Goal: Information Seeking & Learning: Learn about a topic

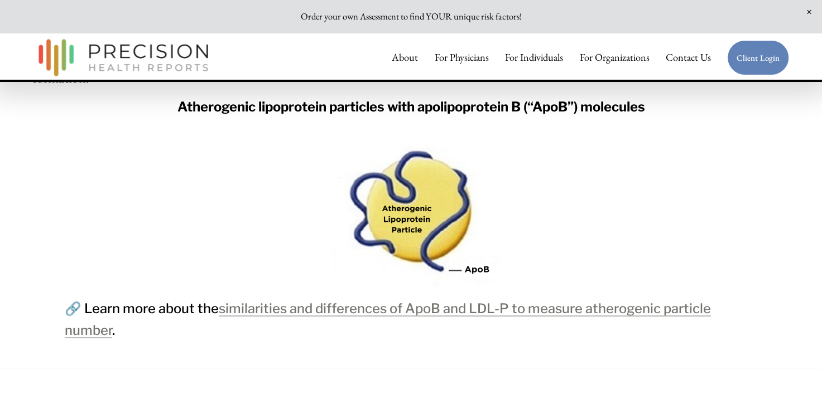
scroll to position [1692, 0]
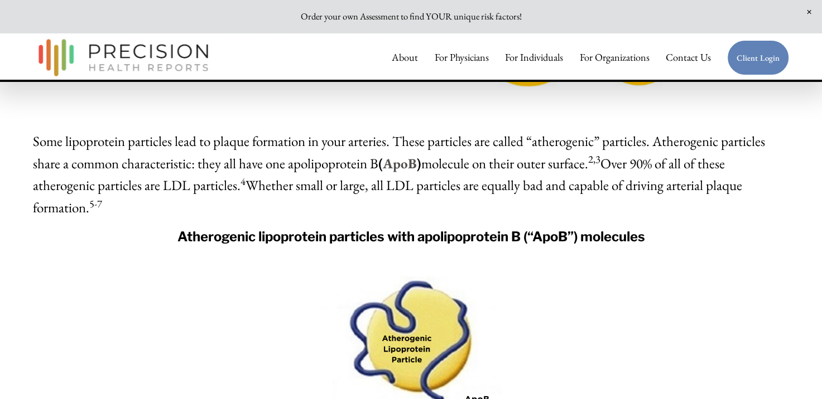
click at [518, 229] on strong "Atherogenic lipoprotein particles with apolipoprotein B (“ApoB”) molecules" at bounding box center [411, 237] width 468 height 16
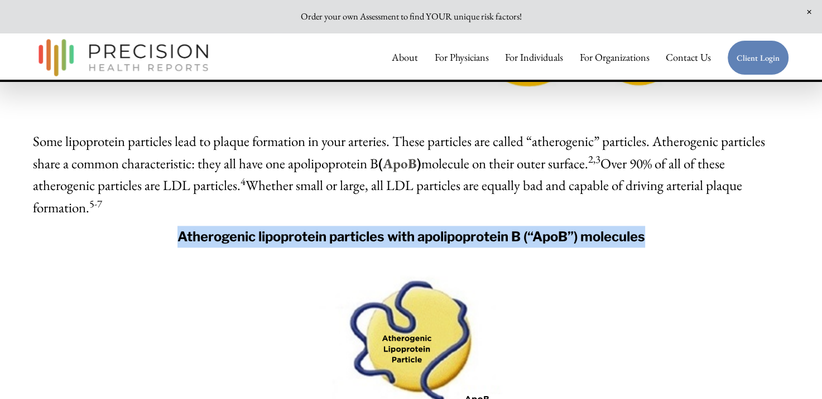
click at [518, 229] on strong "Atherogenic lipoprotein particles with apolipoprotein B (“ApoB”) molecules" at bounding box center [411, 237] width 468 height 16
drag, startPoint x: 518, startPoint y: 194, endPoint x: 502, endPoint y: 195, distance: 16.2
click at [502, 229] on strong "Atherogenic lipoprotein particles with apolipoprotein B (“ApoB”) molecules" at bounding box center [411, 237] width 468 height 16
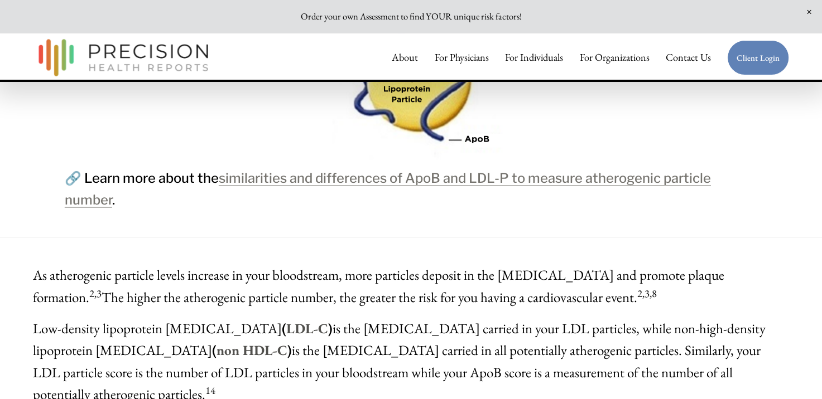
click at [425, 266] on span "As atherogenic particle levels increase in your bloodstream, more particles dep…" at bounding box center [378, 286] width 691 height 40
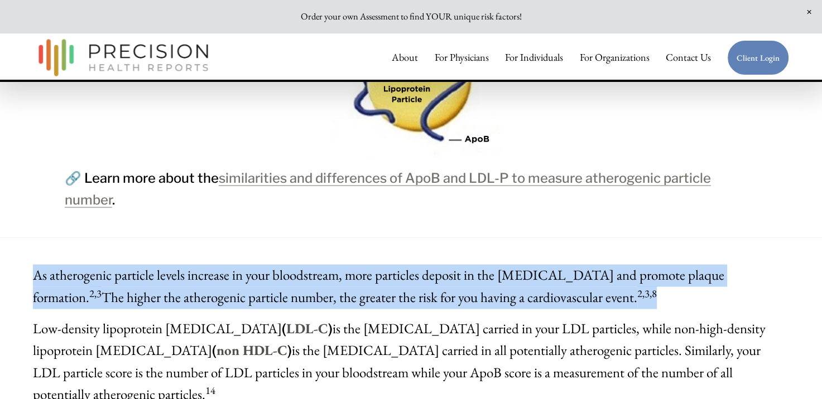
click at [425, 266] on span "As atherogenic particle levels increase in your bloodstream, more particles dep…" at bounding box center [378, 286] width 691 height 40
drag, startPoint x: 425, startPoint y: 237, endPoint x: 392, endPoint y: 240, distance: 32.5
click at [392, 266] on span "As atherogenic particle levels increase in your bloodstream, more particles dep…" at bounding box center [378, 286] width 691 height 40
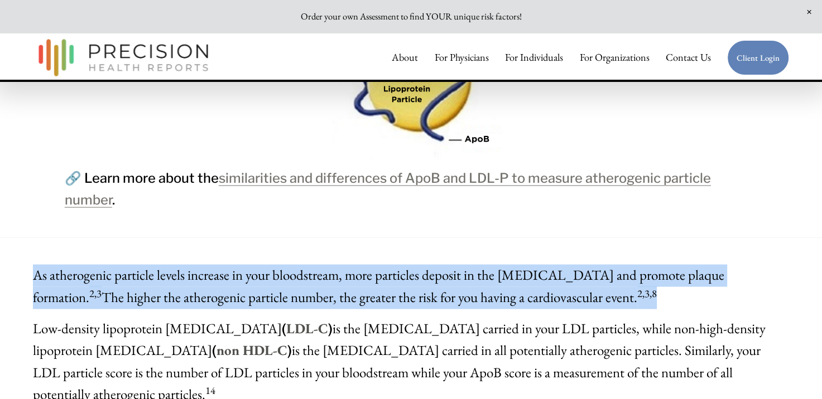
drag, startPoint x: 392, startPoint y: 240, endPoint x: 359, endPoint y: 239, distance: 33.5
click at [359, 266] on span "As atherogenic particle levels increase in your bloodstream, more particles dep…" at bounding box center [378, 286] width 691 height 40
click at [368, 264] on p "As atherogenic particle levels increase in your bloodstream, more particles dep…" at bounding box center [411, 286] width 756 height 44
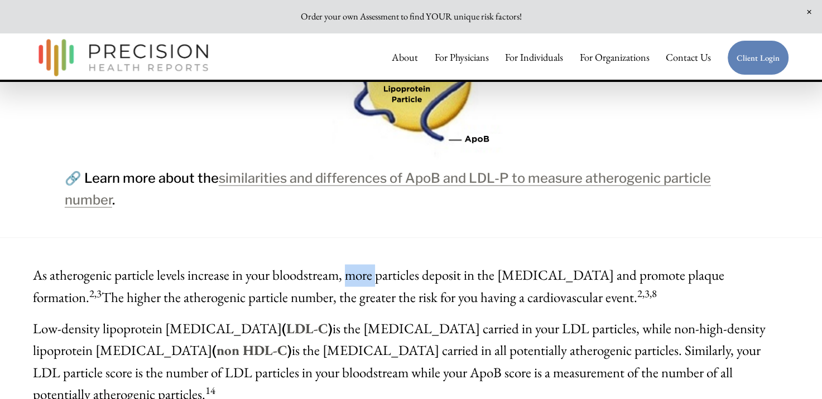
click at [368, 264] on p "As atherogenic particle levels increase in your bloodstream, more particles dep…" at bounding box center [411, 286] width 756 height 44
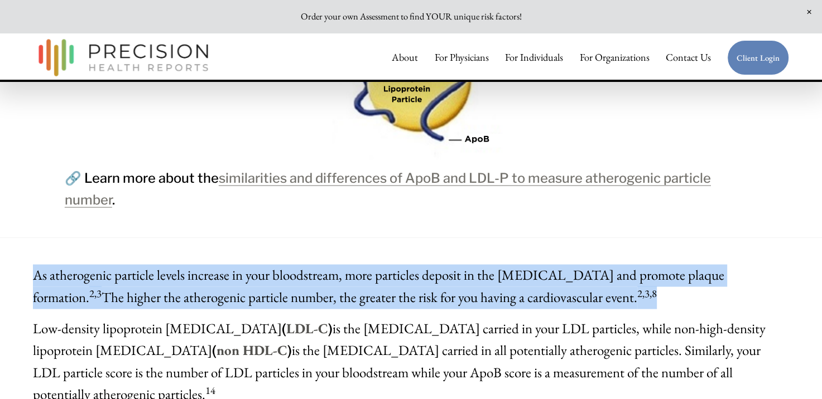
click at [368, 264] on p "As atherogenic particle levels increase in your bloodstream, more particles dep…" at bounding box center [411, 286] width 756 height 44
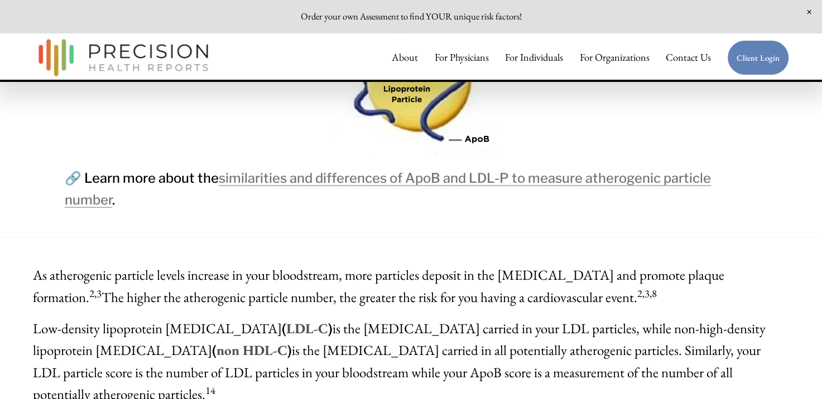
drag, startPoint x: 368, startPoint y: 250, endPoint x: 431, endPoint y: 286, distance: 72.5
click at [431, 319] on span "Low-density lipoprotein [MEDICAL_DATA]-C ) is the [MEDICAL_DATA] carried in you…" at bounding box center [399, 361] width 733 height 84
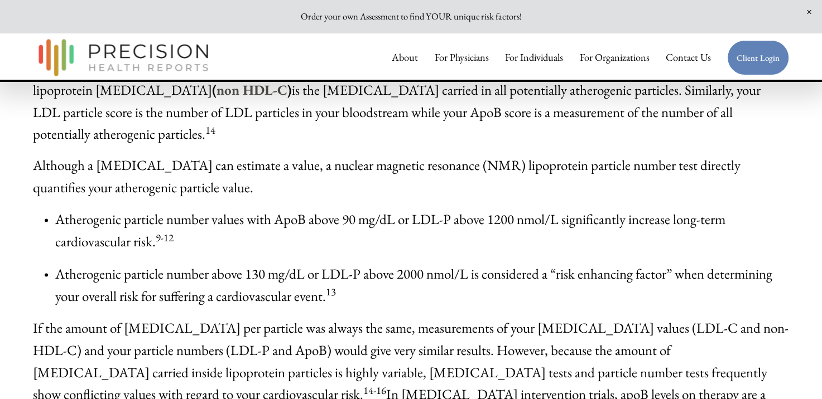
scroll to position [2083, 0]
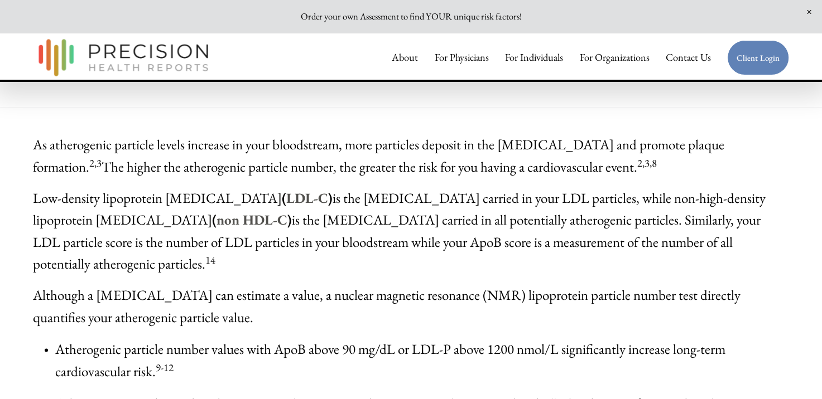
click at [399, 211] on span "Low-density lipoprotein [MEDICAL_DATA]-C ) is the [MEDICAL_DATA] carried in you…" at bounding box center [399, 231] width 733 height 84
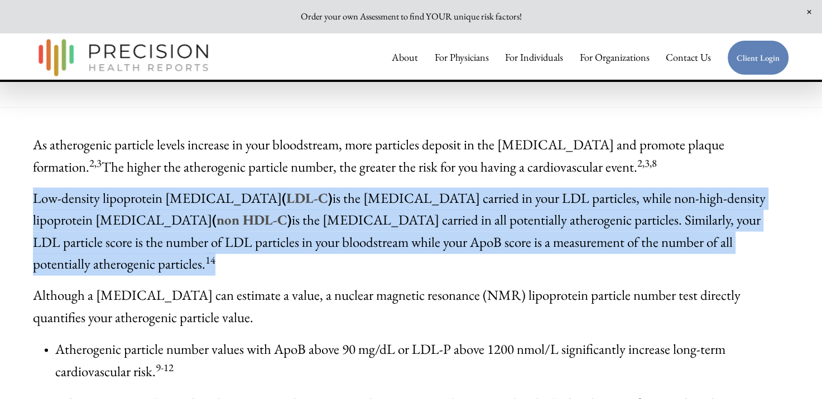
click at [399, 211] on span "Low-density lipoprotein [MEDICAL_DATA]-C ) is the [MEDICAL_DATA] carried in you…" at bounding box center [399, 231] width 733 height 84
drag, startPoint x: 399, startPoint y: 211, endPoint x: 347, endPoint y: 197, distance: 53.9
click at [347, 197] on span "Low-density lipoprotein [MEDICAL_DATA]-C ) is the [MEDICAL_DATA] carried in you…" at bounding box center [399, 231] width 733 height 84
click at [375, 190] on span "Low-density lipoprotein [MEDICAL_DATA]-C ) is the [MEDICAL_DATA] carried in you…" at bounding box center [399, 231] width 733 height 84
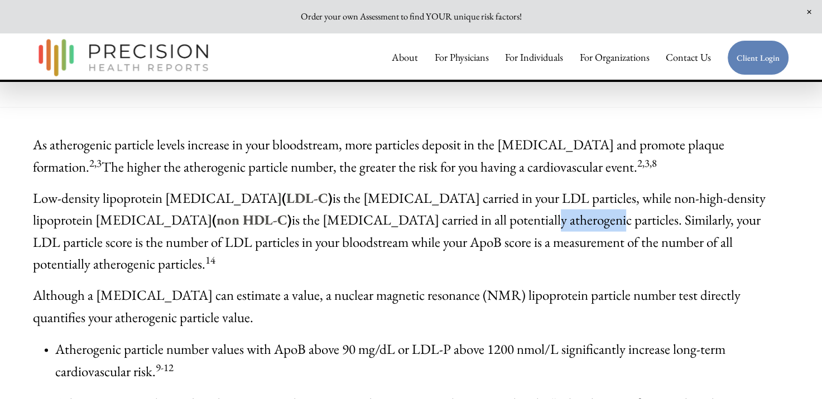
click at [375, 190] on span "Low-density lipoprotein [MEDICAL_DATA]-C ) is the [MEDICAL_DATA] carried in you…" at bounding box center [399, 231] width 733 height 84
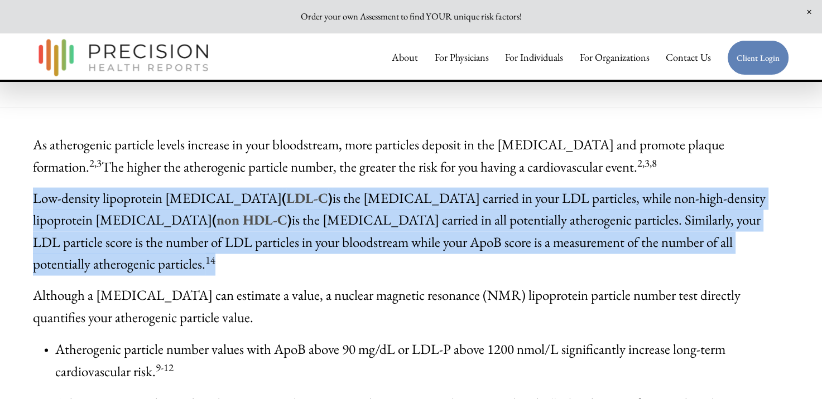
drag, startPoint x: 375, startPoint y: 190, endPoint x: 344, endPoint y: 189, distance: 31.8
click at [344, 189] on span "Low-density lipoprotein [MEDICAL_DATA]-C ) is the [MEDICAL_DATA] carried in you…" at bounding box center [399, 231] width 733 height 84
click at [315, 189] on span "Low-density lipoprotein [MEDICAL_DATA]-C ) is the [MEDICAL_DATA] carried in you…" at bounding box center [399, 231] width 733 height 84
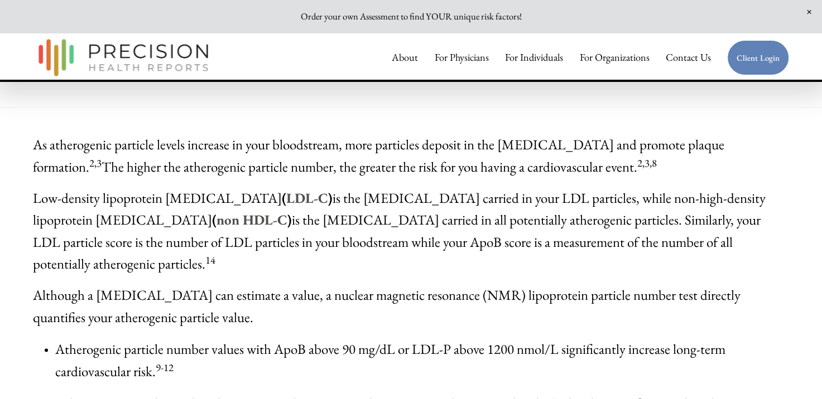
click at [440, 189] on span "Low-density lipoprotein [MEDICAL_DATA]-C ) is the [MEDICAL_DATA] carried in you…" at bounding box center [399, 231] width 733 height 84
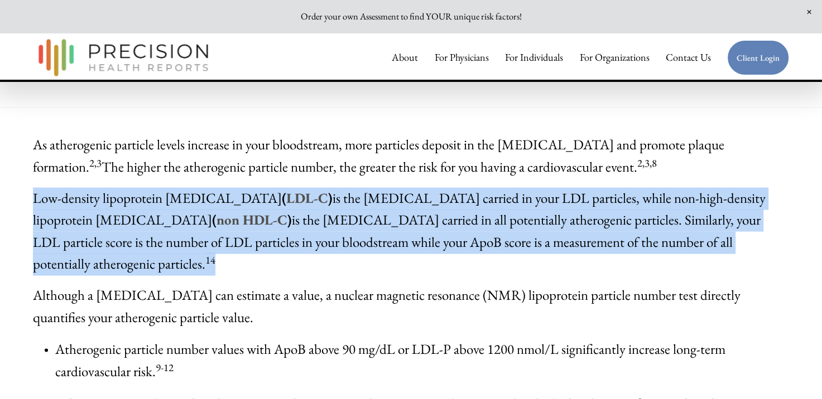
click at [440, 189] on span "Low-density lipoprotein [MEDICAL_DATA]-C ) is the [MEDICAL_DATA] carried in you…" at bounding box center [399, 231] width 733 height 84
drag, startPoint x: 440, startPoint y: 184, endPoint x: 377, endPoint y: 186, distance: 63.1
click at [377, 189] on span "Low-density lipoprotein [MEDICAL_DATA]-C ) is the [MEDICAL_DATA] carried in you…" at bounding box center [399, 231] width 733 height 84
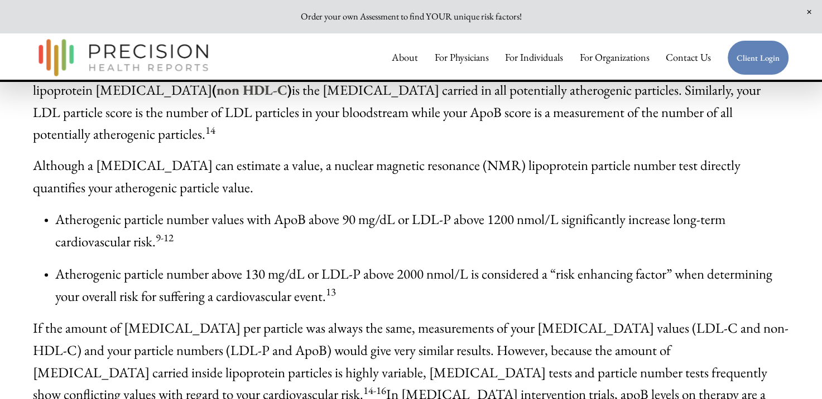
click at [381, 210] on span "Atherogenic particle number values with ApoB above 90 mg/dL or LDL-P above 1200…" at bounding box center [390, 230] width 670 height 40
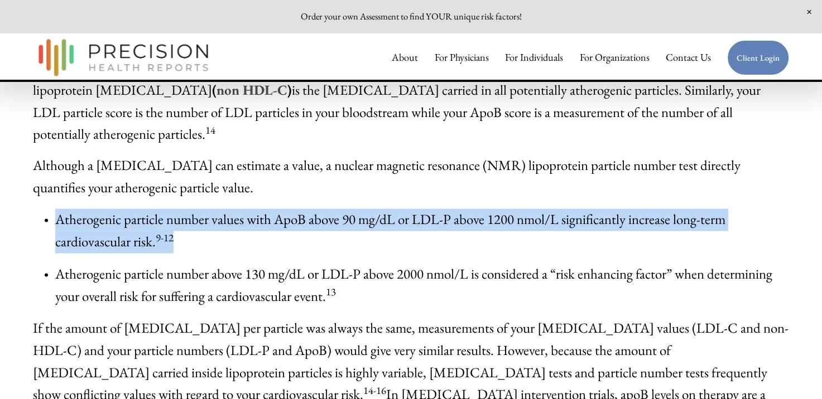
click at [381, 210] on span "Atherogenic particle number values with ApoB above 90 mg/dL or LDL-P above 1200…" at bounding box center [390, 230] width 670 height 40
drag, startPoint x: 381, startPoint y: 168, endPoint x: 497, endPoint y: 163, distance: 116.1
click at [503, 209] on li "Atherogenic particle number values with ApoB above 90 mg/dL or LDL-P above 1200…" at bounding box center [422, 231] width 734 height 44
click at [496, 210] on span "Atherogenic particle number values with ApoB above 90 mg/dL or LDL-P above 1200…" at bounding box center [390, 230] width 670 height 40
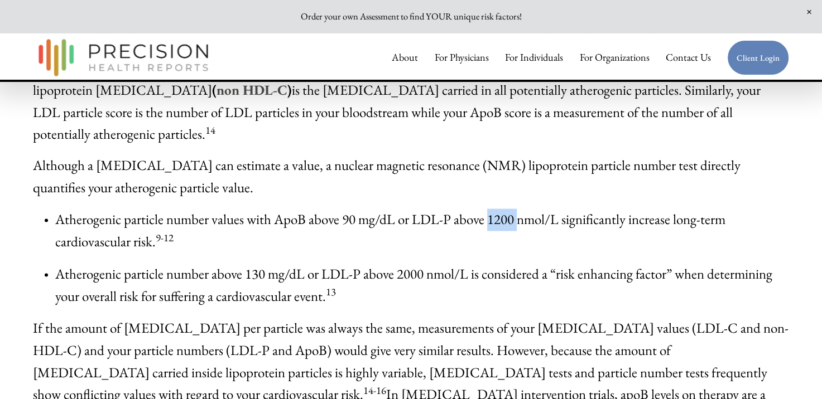
click at [496, 210] on span "Atherogenic particle number values with ApoB above 90 mg/dL or LDL-P above 1200…" at bounding box center [390, 230] width 670 height 40
drag, startPoint x: 496, startPoint y: 163, endPoint x: 413, endPoint y: 162, distance: 83.1
click at [413, 210] on span "Atherogenic particle number values with ApoB above 90 mg/dL or LDL-P above 1200…" at bounding box center [390, 230] width 670 height 40
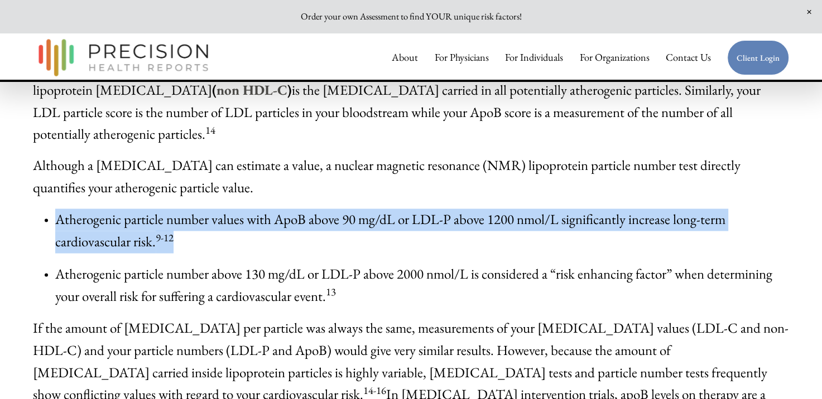
click at [413, 210] on span "Atherogenic particle number values with ApoB above 90 mg/dL or LDL-P above 1200…" at bounding box center [390, 230] width 670 height 40
drag, startPoint x: 413, startPoint y: 162, endPoint x: 433, endPoint y: 168, distance: 20.8
click at [433, 210] on span "Atherogenic particle number values with ApoB above 90 mg/dL or LDL-P above 1200…" at bounding box center [390, 230] width 670 height 40
